Goal: Check status: Check status

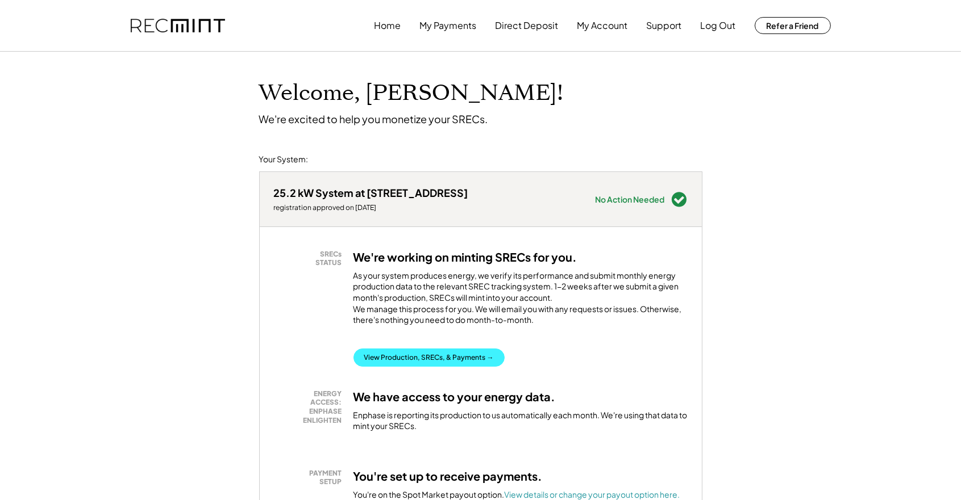
click at [439, 364] on button "View Production, SRECs, & Payments →" at bounding box center [428, 358] width 151 height 18
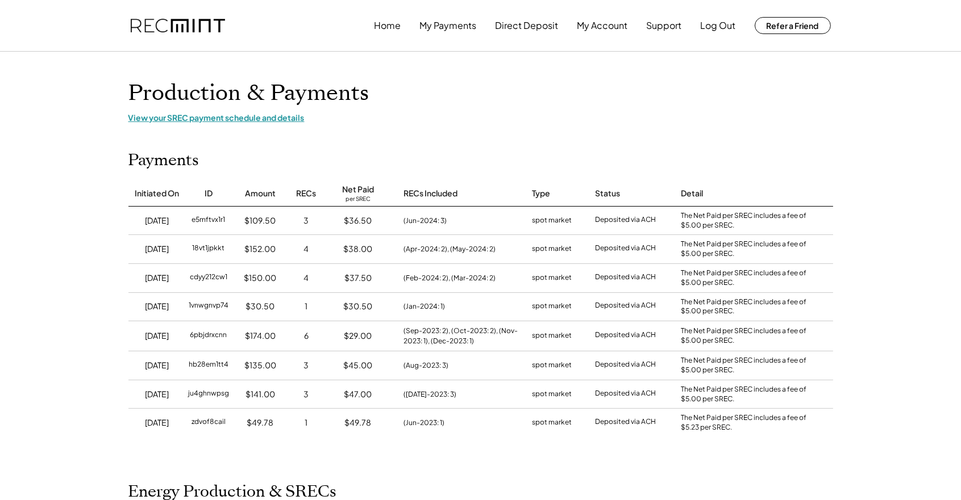
click at [208, 120] on div "View your SREC payment schedule and details" at bounding box center [480, 117] width 704 height 10
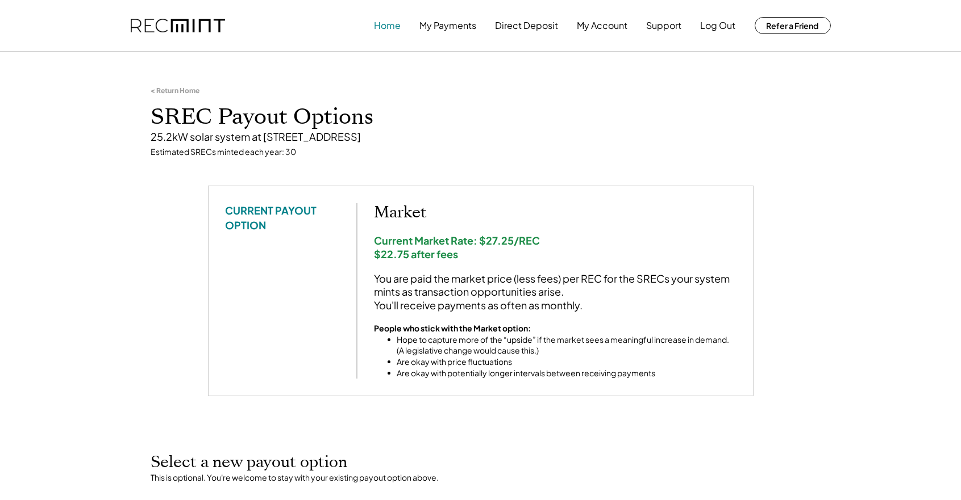
click at [391, 25] on button "Home" at bounding box center [387, 25] width 27 height 23
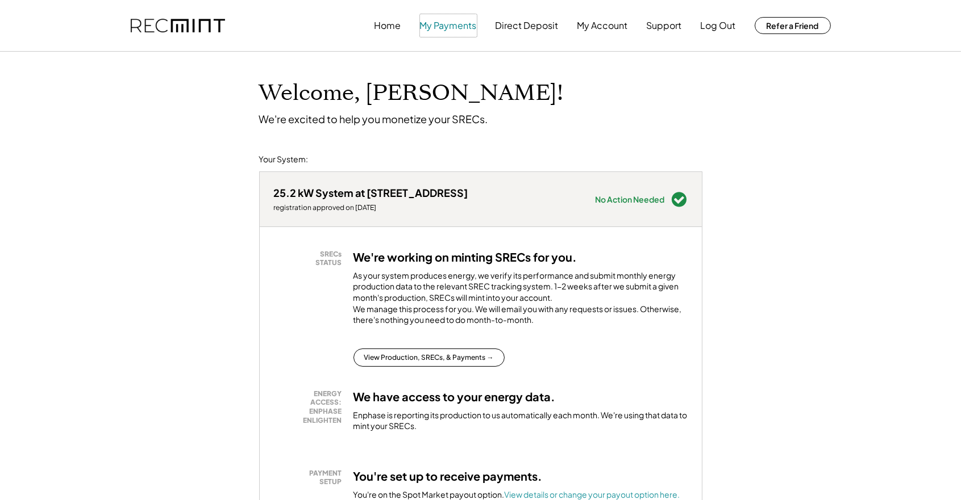
click at [466, 28] on button "My Payments" at bounding box center [448, 25] width 57 height 23
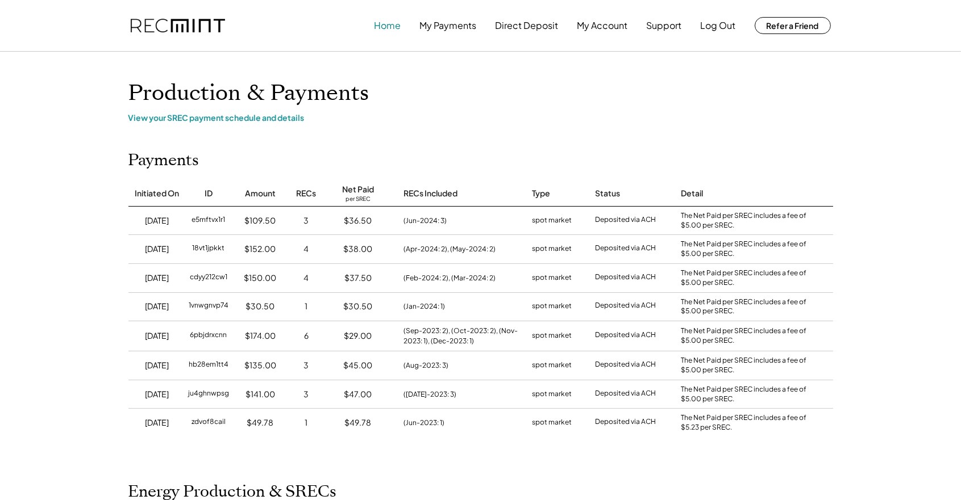
click at [383, 26] on button "Home" at bounding box center [387, 25] width 27 height 23
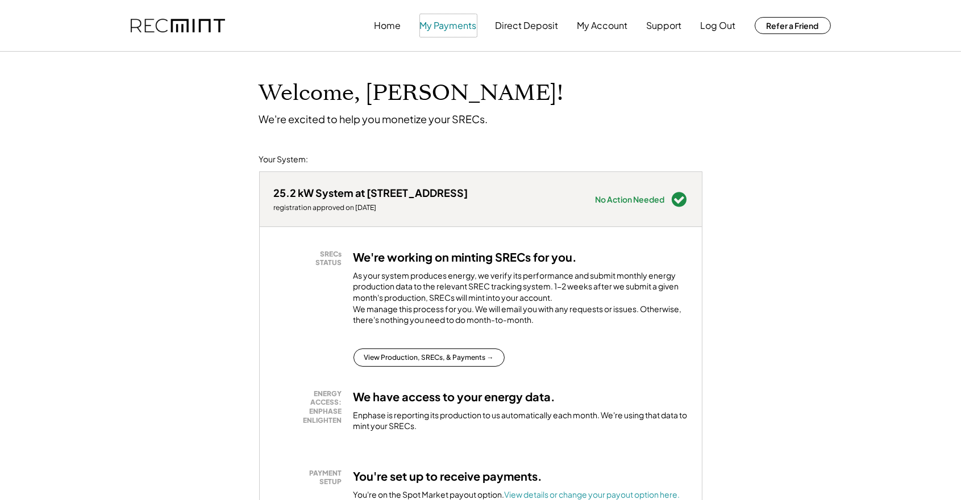
click at [458, 27] on button "My Payments" at bounding box center [448, 25] width 57 height 23
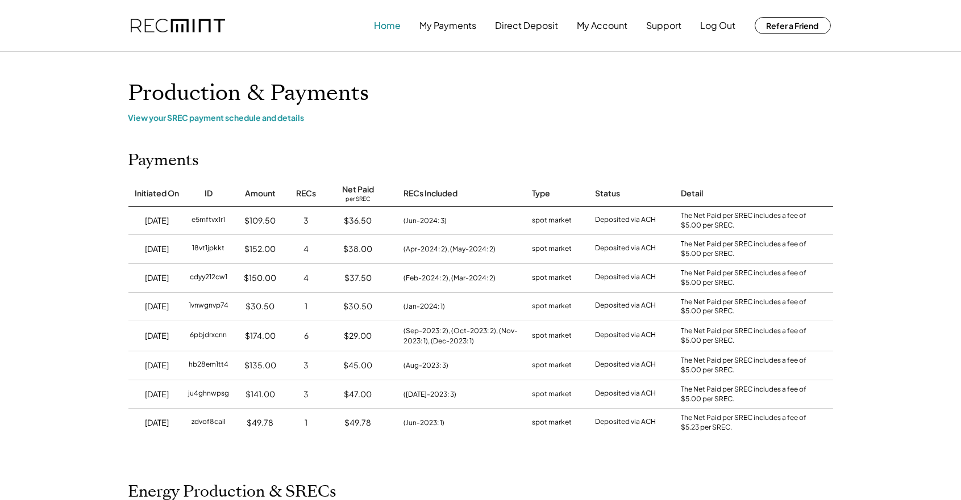
click at [381, 27] on button "Home" at bounding box center [387, 25] width 27 height 23
